Goal: Task Accomplishment & Management: Complete application form

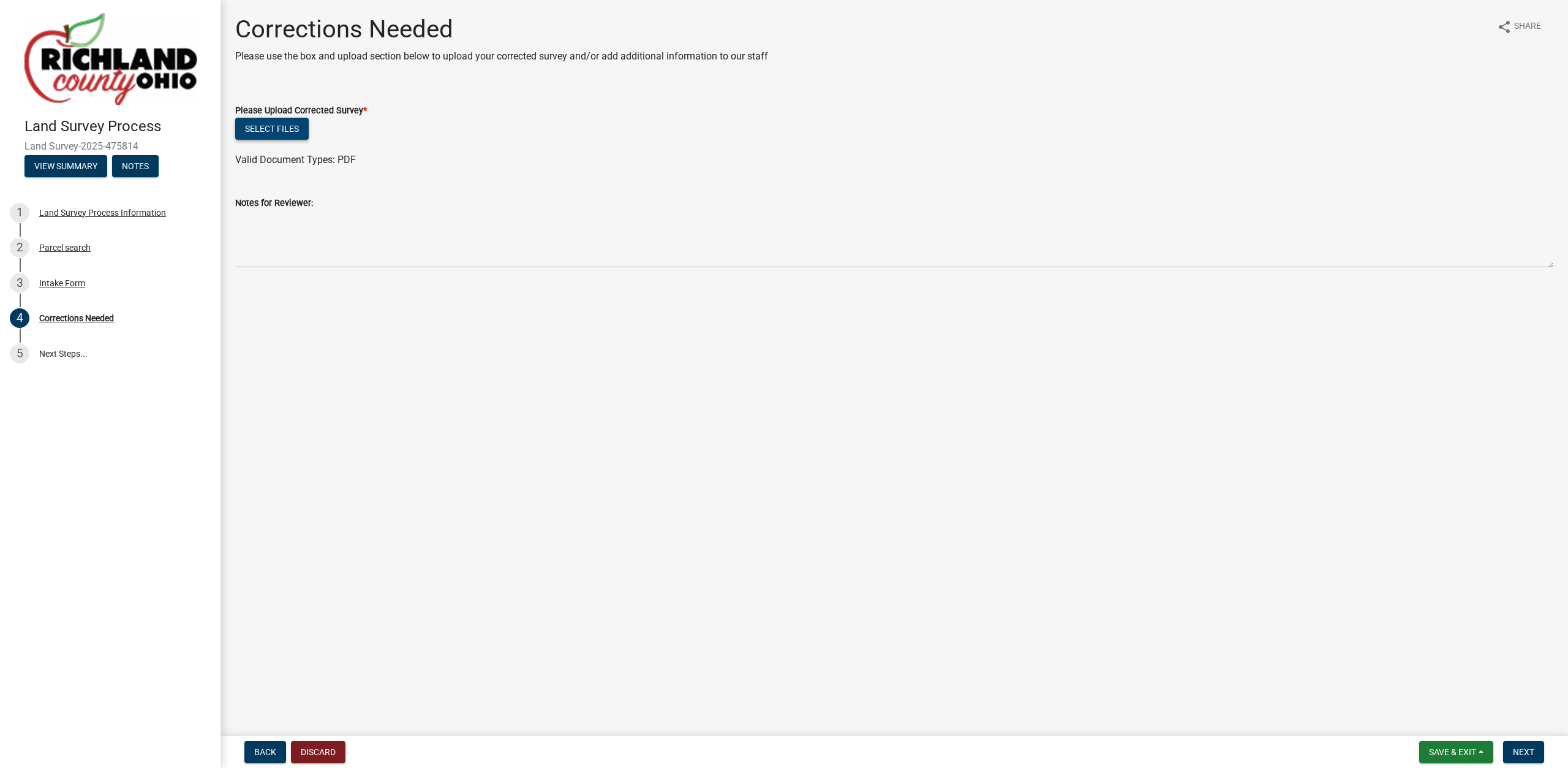
click at [269, 133] on button "Select files" at bounding box center [272, 128] width 74 height 22
click at [1521, 747] on span "Next" at bounding box center [1524, 752] width 22 height 10
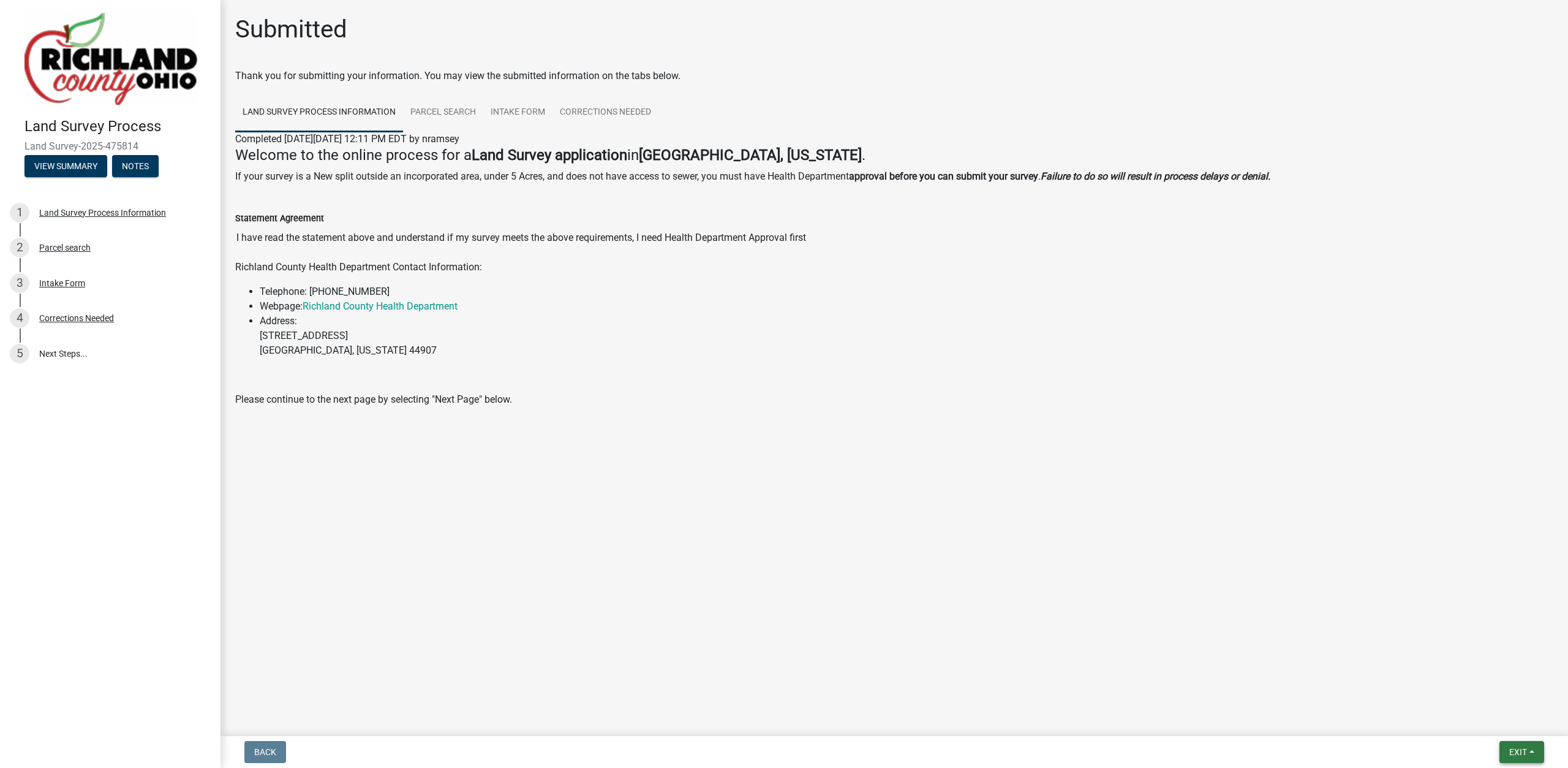
click at [1519, 751] on span "Exit" at bounding box center [1518, 752] width 18 height 10
click at [1494, 720] on button "Save & Exit" at bounding box center [1494, 720] width 98 height 29
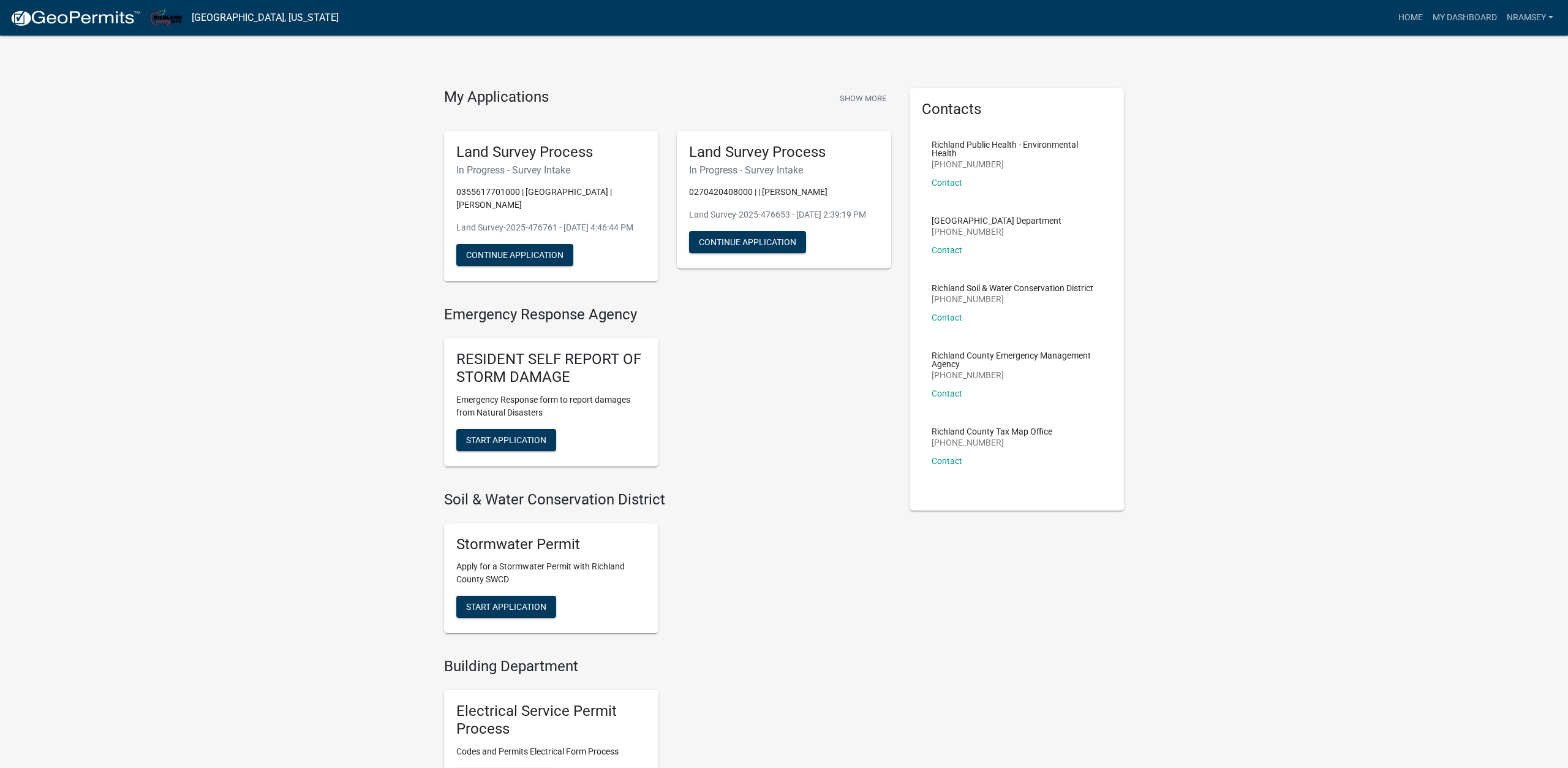
click at [207, 70] on div "My Applications Show More Land Survey Process In Progress - Survey Intake 03556…" at bounding box center [784, 671] width 1568 height 1344
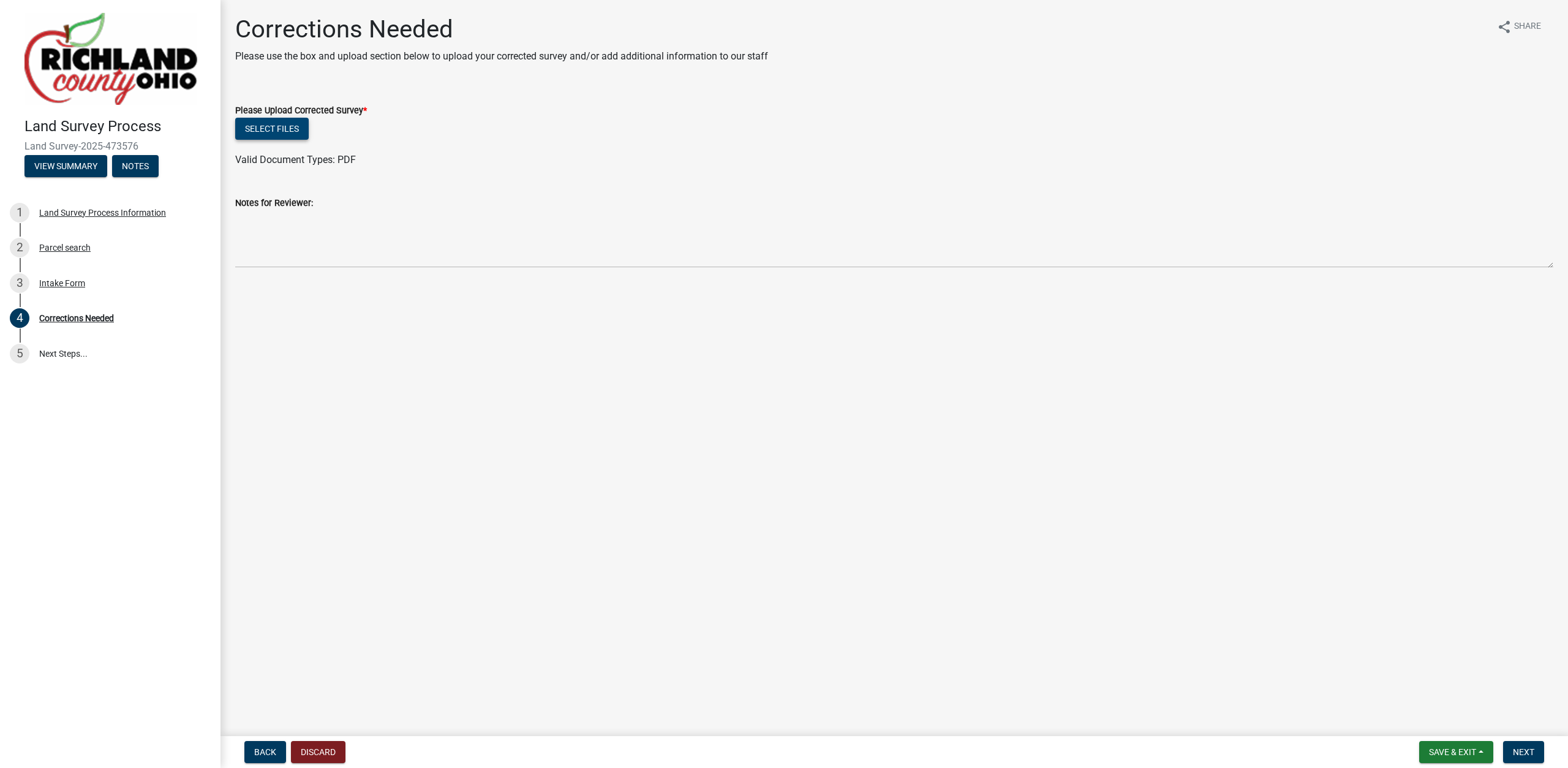
click at [279, 139] on button "Select files" at bounding box center [272, 128] width 74 height 22
click at [1521, 749] on span "Next" at bounding box center [1524, 752] width 22 height 10
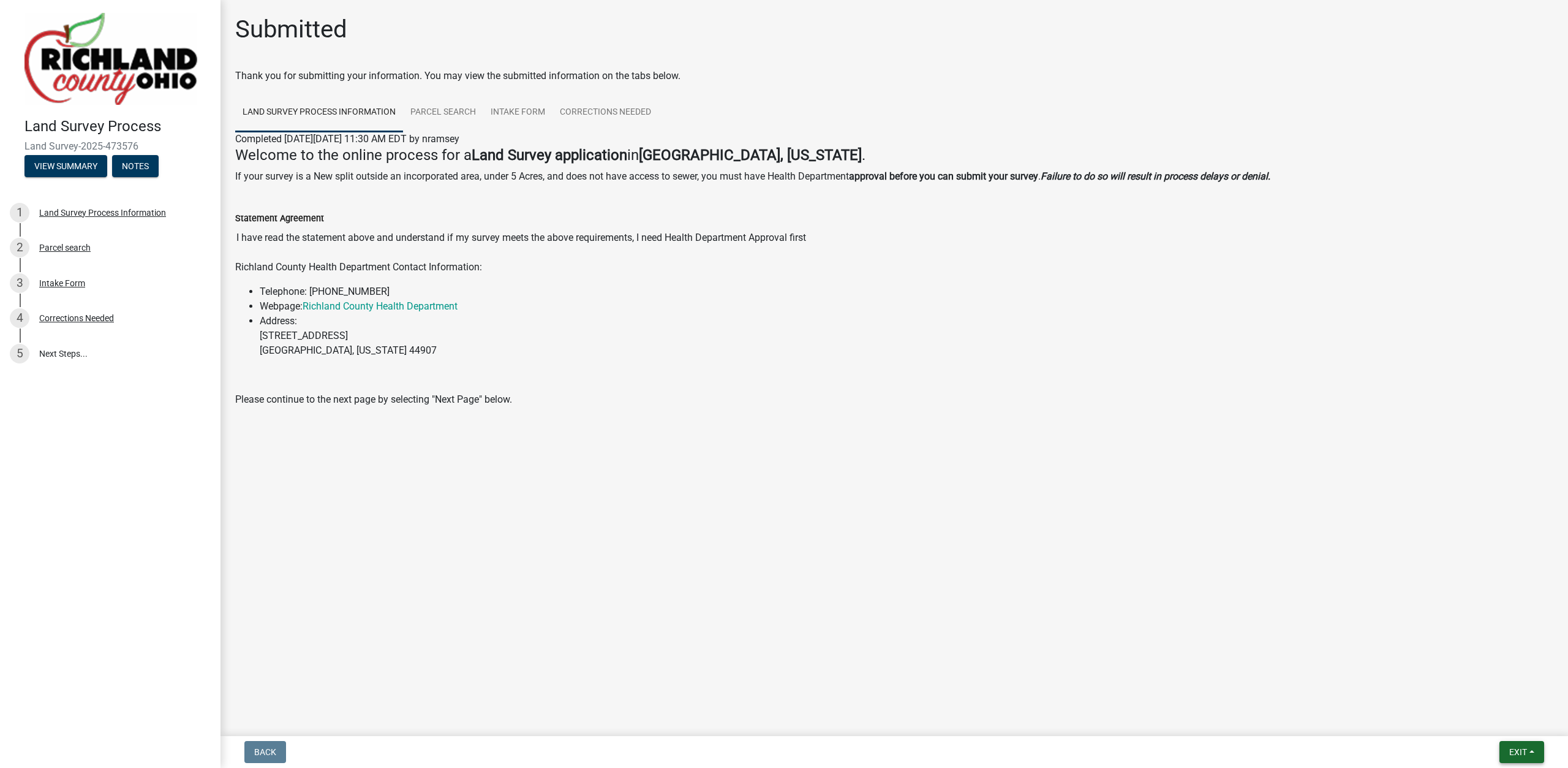
click at [1521, 749] on span "Exit" at bounding box center [1518, 752] width 18 height 10
click at [1497, 721] on button "Save & Exit" at bounding box center [1494, 720] width 98 height 29
